Goal: Task Accomplishment & Management: Use online tool/utility

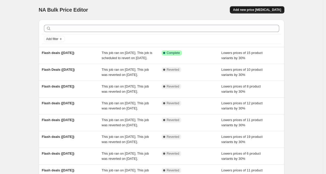
click at [270, 12] on button "Add new price [MEDICAL_DATA]" at bounding box center [257, 9] width 54 height 7
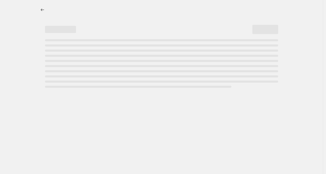
select select "percentage"
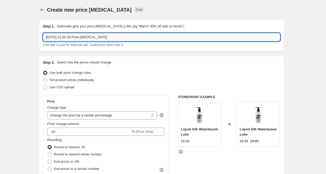
click at [122, 40] on input "[DATE] 12:20:30 Price [MEDICAL_DATA]" at bounding box center [161, 37] width 237 height 8
drag, startPoint x: 121, startPoint y: 37, endPoint x: 42, endPoint y: 34, distance: 79.7
click at [42, 34] on div "Step 1. Optionally give your price [MEDICAL_DATA] a title (eg "March 30% off sa…" at bounding box center [162, 36] width 246 height 32
type input "N"
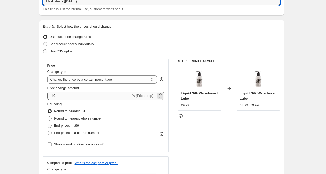
scroll to position [40, 0]
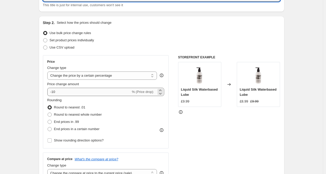
type input "Flash deals ([DATE])"
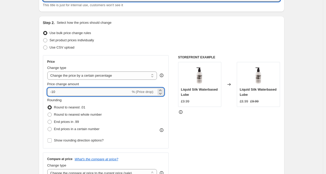
click at [55, 91] on input "-10" at bounding box center [89, 92] width 84 height 8
type input "-30"
click at [144, 38] on div "Set product prices individually" at bounding box center [161, 40] width 237 height 7
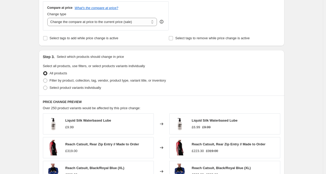
scroll to position [175, 0]
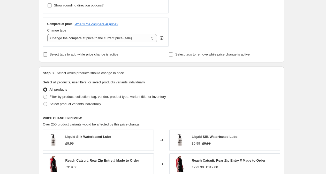
click at [87, 55] on span "Select tags to add while price change is active" at bounding box center [84, 54] width 69 height 4
click at [47, 55] on input "Select tags to add while price change is active" at bounding box center [45, 54] width 4 height 4
checkbox input "true"
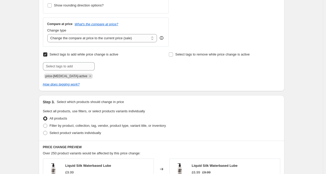
click at [88, 76] on icon "Remove price-change-job-active" at bounding box center [90, 76] width 5 height 5
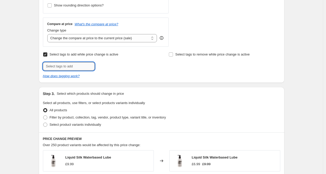
click at [80, 65] on input "text" at bounding box center [69, 66] width 52 height 8
type input "flash-deals"
click at [117, 66] on span "flash-deals" at bounding box center [114, 66] width 16 height 4
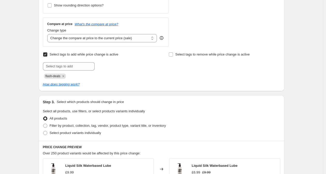
click at [146, 70] on div "Submit flash-deals" at bounding box center [98, 70] width 111 height 17
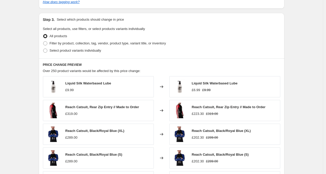
scroll to position [267, 0]
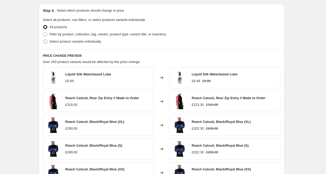
click at [82, 42] on span "Select product variants individually" at bounding box center [75, 42] width 51 height 4
click at [43, 40] on input "Select product variants individually" at bounding box center [43, 40] width 0 height 0
radio input "true"
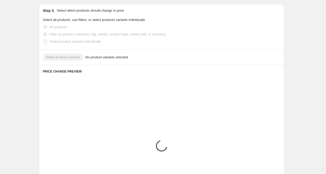
scroll to position [257, 0]
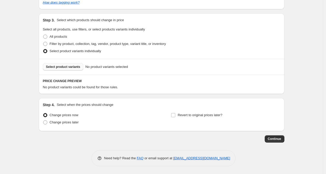
click at [73, 68] on span "Select product variants" at bounding box center [63, 67] width 34 height 4
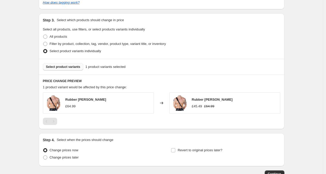
click at [73, 68] on span "Select product variants" at bounding box center [63, 67] width 34 height 4
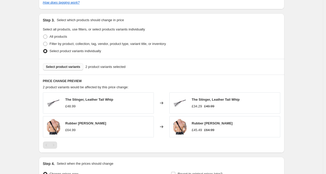
click at [67, 67] on span "Select product variants" at bounding box center [63, 67] width 34 height 4
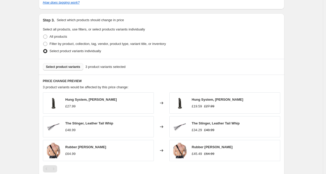
click at [65, 68] on span "Select product variants" at bounding box center [63, 67] width 34 height 4
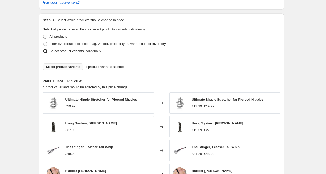
click at [61, 67] on span "Select product variants" at bounding box center [63, 67] width 34 height 4
click at [78, 69] on button "Select product variants" at bounding box center [63, 66] width 41 height 7
click at [293, 91] on div "Create new price [MEDICAL_DATA]. This page is ready Create new price [MEDICAL_D…" at bounding box center [161, 24] width 323 height 562
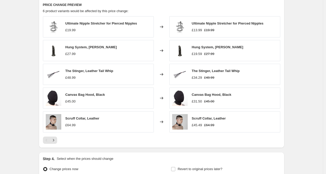
scroll to position [333, 0]
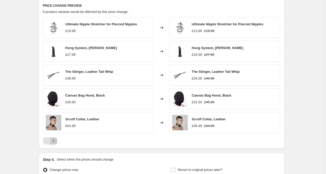
click at [56, 141] on icon "Next" at bounding box center [53, 141] width 5 height 5
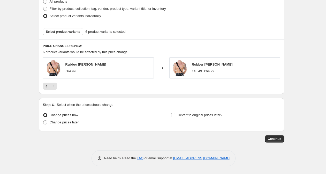
scroll to position [292, 0]
click at [78, 123] on span "Change prices later" at bounding box center [64, 122] width 29 height 4
click at [43, 121] on input "Change prices later" at bounding box center [43, 120] width 0 height 0
radio input "true"
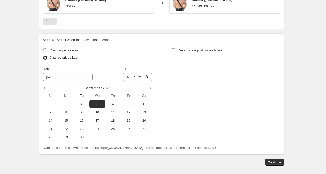
scroll to position [365, 0]
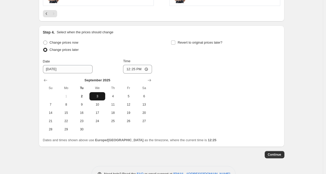
click at [102, 98] on span "3" at bounding box center [97, 96] width 11 height 4
click at [135, 70] on input "12:25" at bounding box center [137, 69] width 29 height 9
type input "10:00"
click at [175, 42] on input "Revert to original prices later?" at bounding box center [173, 43] width 4 height 4
checkbox input "true"
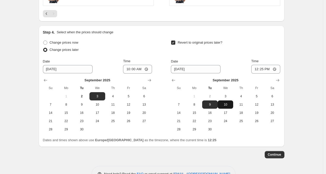
click at [227, 104] on span "10" at bounding box center [225, 105] width 11 height 4
type input "[DATE]"
click at [263, 69] on input "12:25" at bounding box center [265, 69] width 29 height 9
type input "09:00"
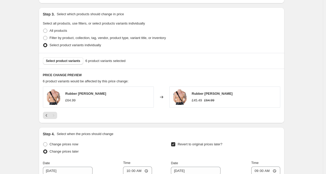
scroll to position [228, 0]
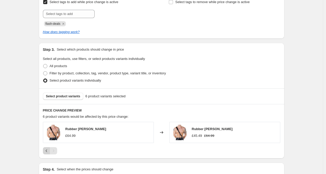
click at [47, 151] on icon "Previous" at bounding box center [46, 150] width 5 height 5
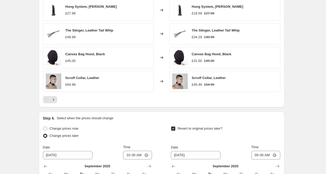
scroll to position [476, 0]
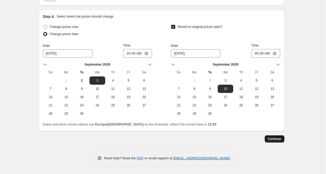
click at [278, 140] on span "Continue" at bounding box center [274, 139] width 13 height 4
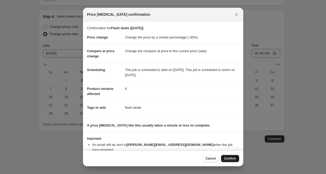
click at [231, 159] on span "Confirm" at bounding box center [230, 159] width 12 height 4
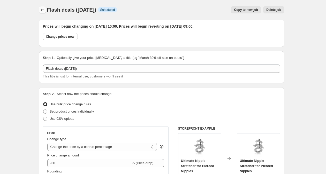
click at [41, 12] on button "Price change jobs" at bounding box center [42, 9] width 7 height 7
